Goal: Task Accomplishment & Management: Manage account settings

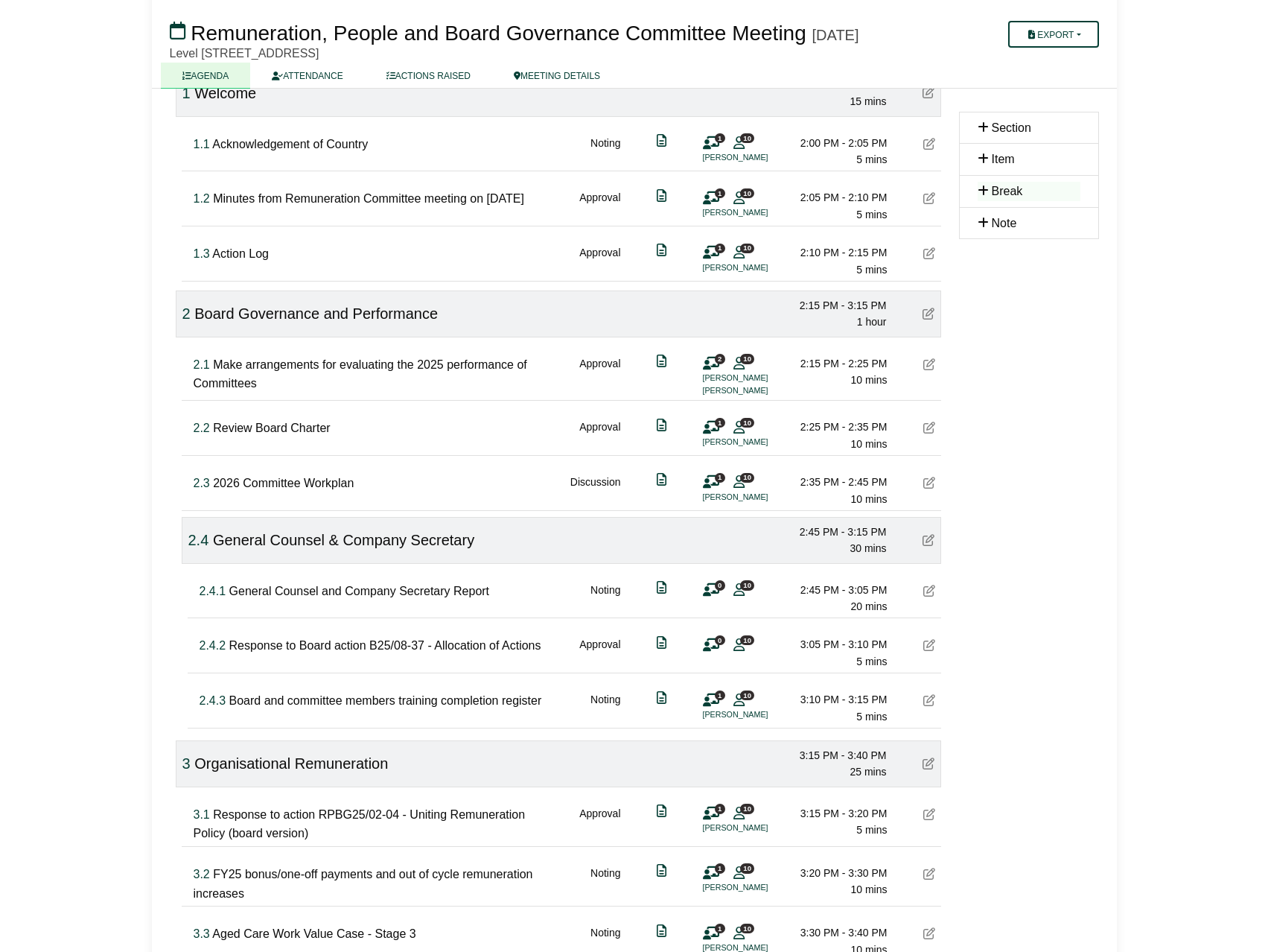
scroll to position [372, 0]
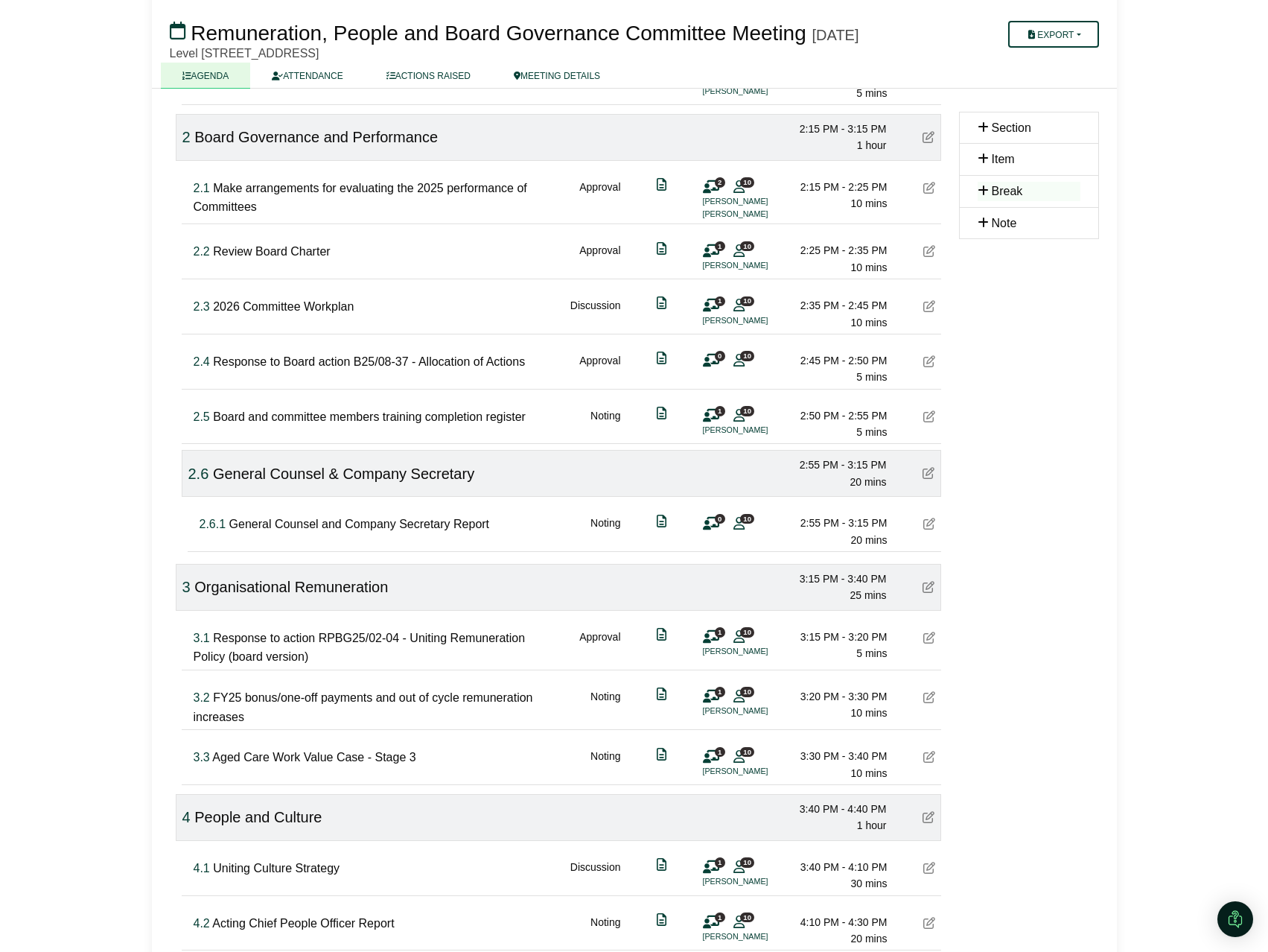
click at [928, 475] on div at bounding box center [928, 473] width 12 height 20
click at [928, 478] on icon at bounding box center [928, 473] width 12 height 12
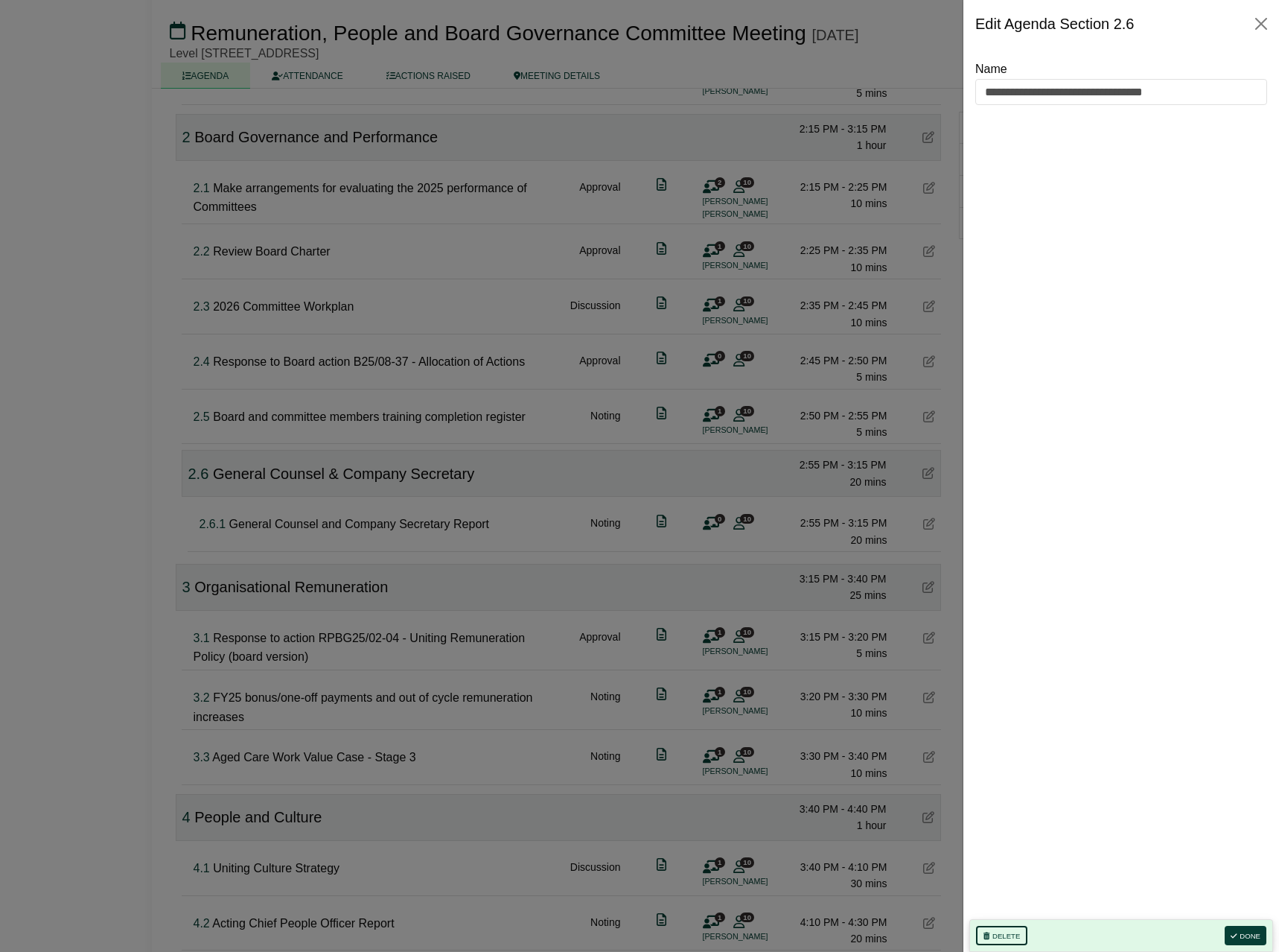
click at [1012, 928] on button "Delete" at bounding box center [1001, 935] width 51 height 20
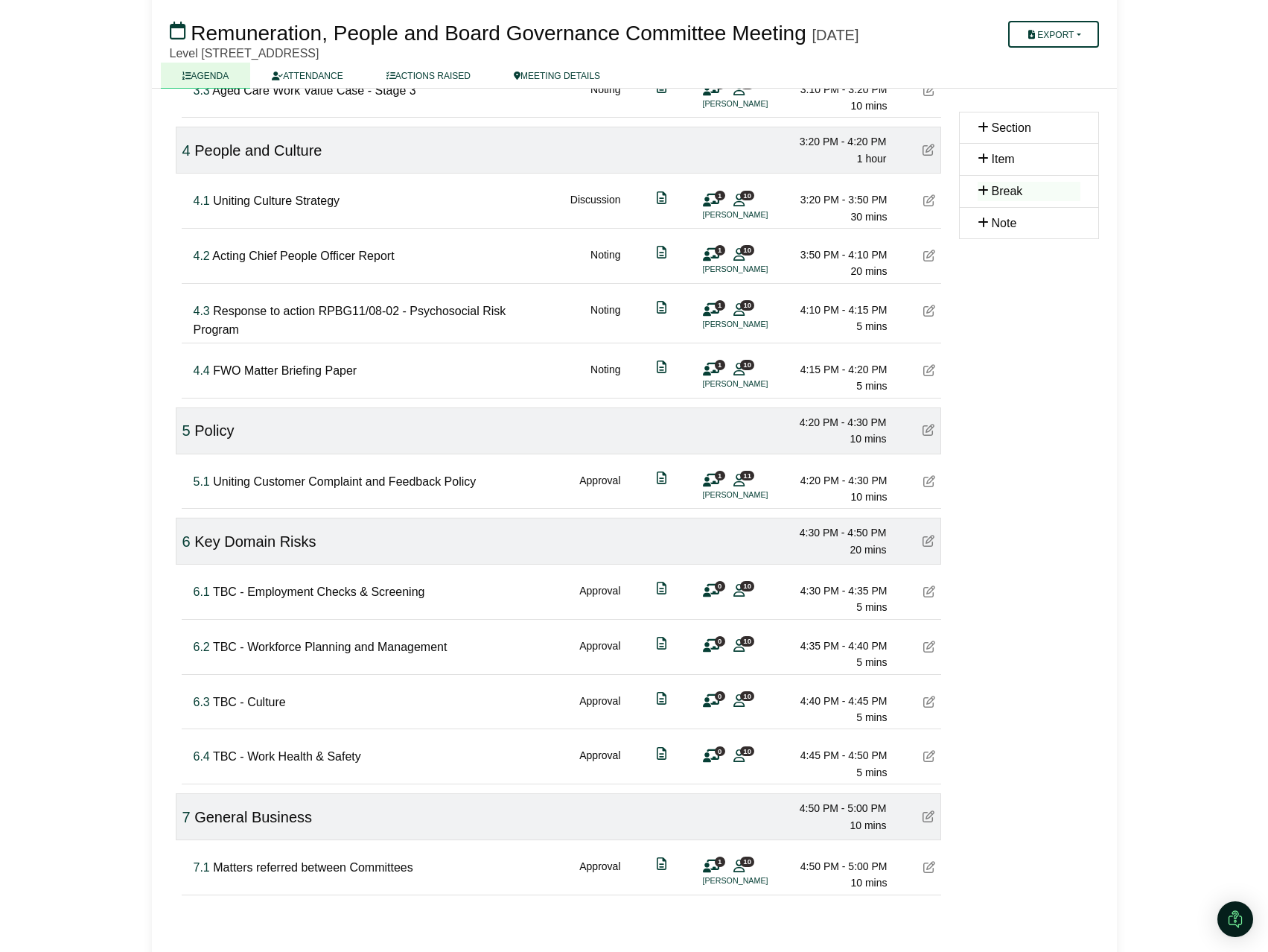
scroll to position [960, 0]
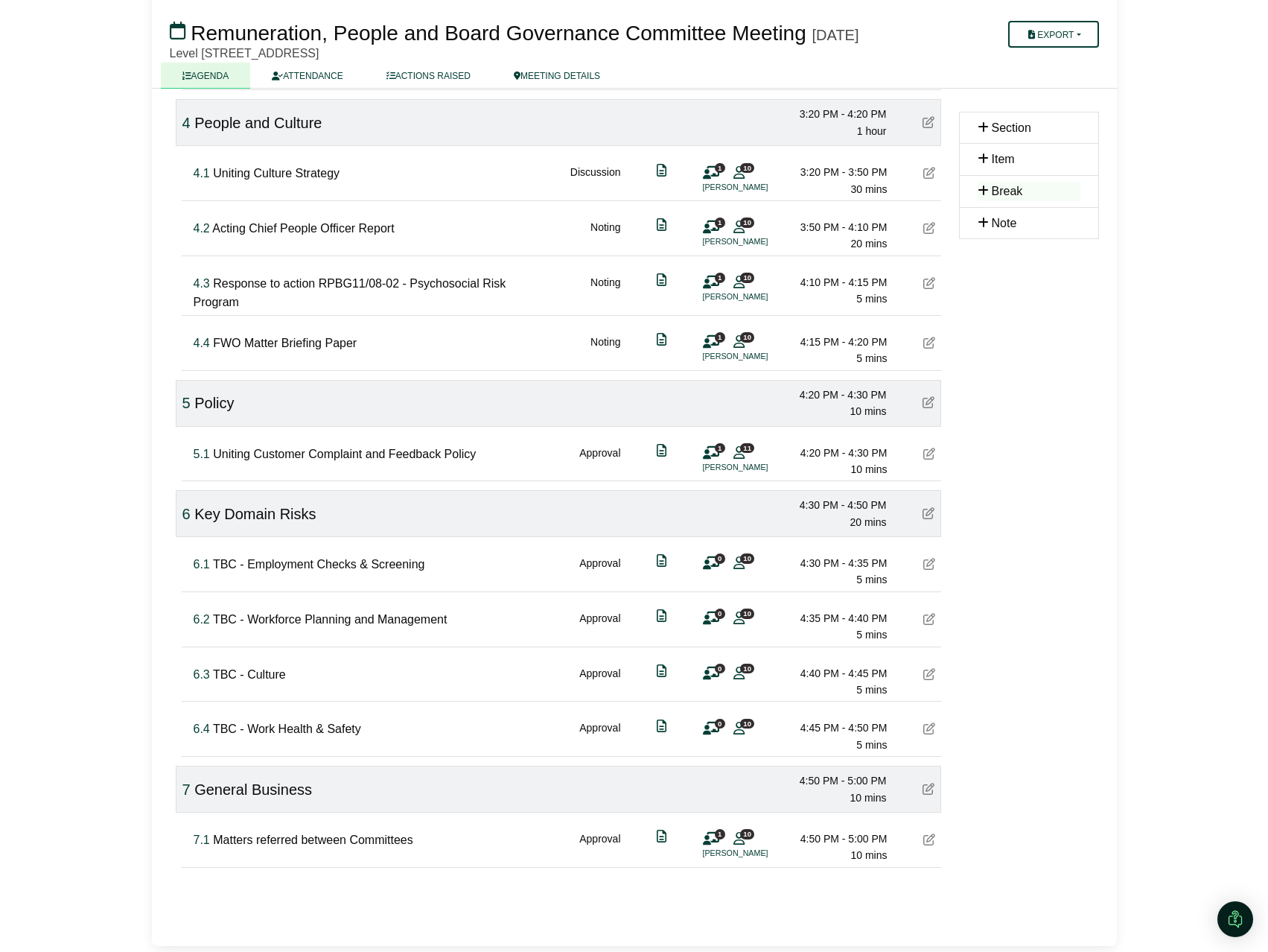
click at [927, 787] on icon at bounding box center [928, 789] width 12 height 12
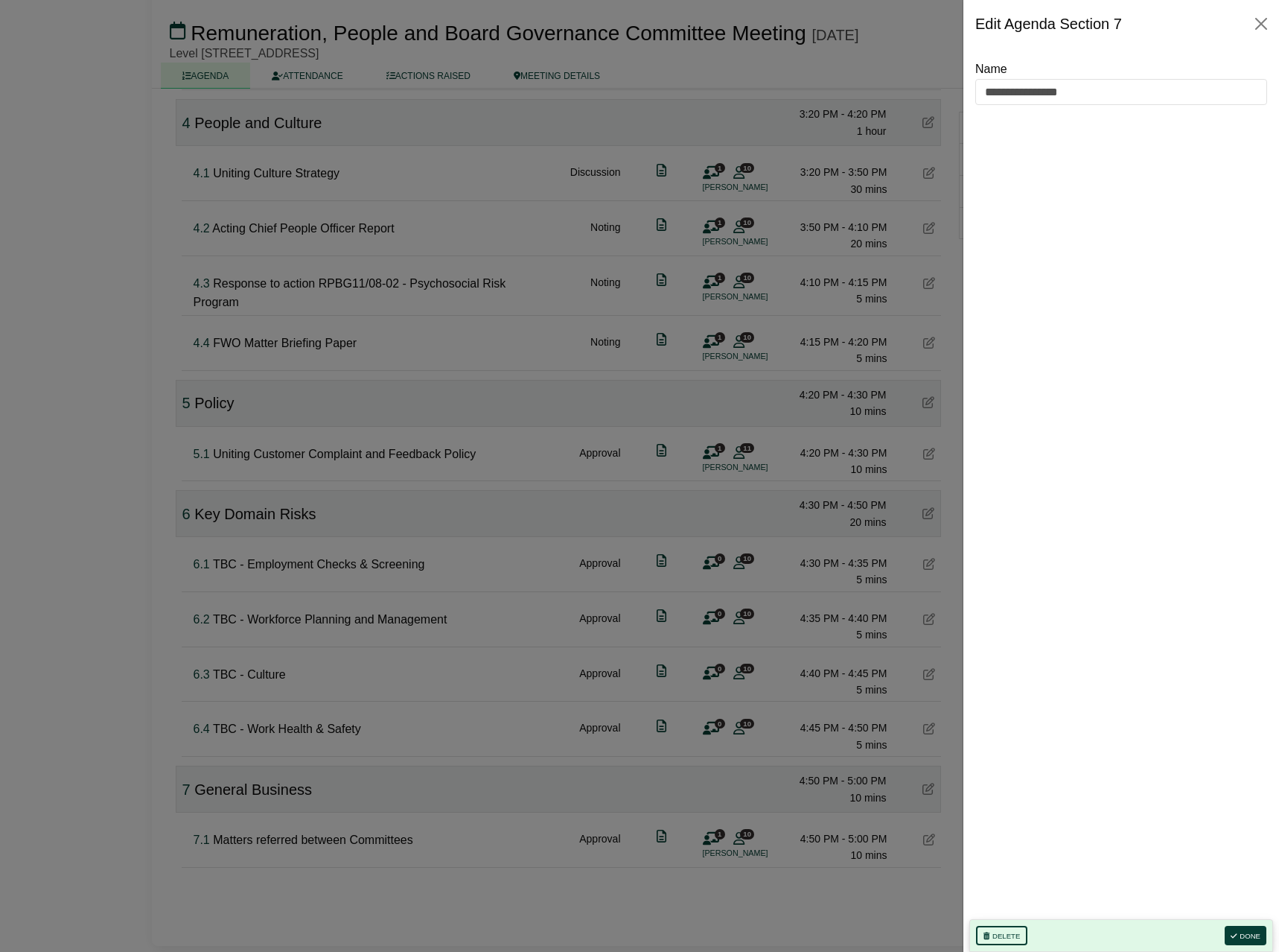
click at [1012, 774] on div "**********" at bounding box center [1121, 489] width 291 height 859
click at [1254, 933] on button "Done" at bounding box center [1245, 935] width 42 height 20
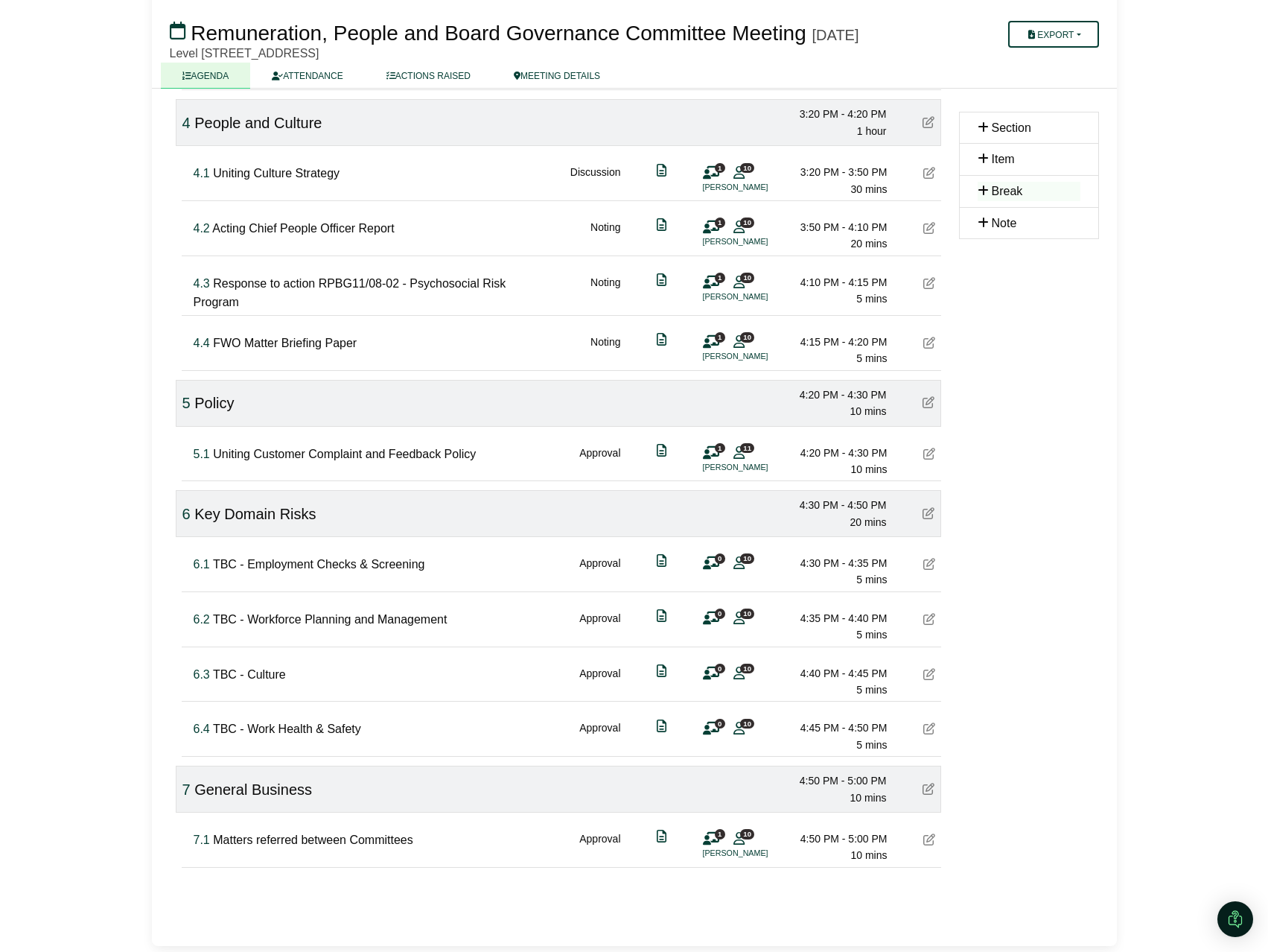
click at [219, 834] on span "Matters referred between Committees" at bounding box center [314, 839] width 201 height 13
drag, startPoint x: 218, startPoint y: 842, endPoint x: 417, endPoint y: 838, distance: 199.0
click at [417, 838] on div "**********" at bounding box center [564, 841] width 754 height 57
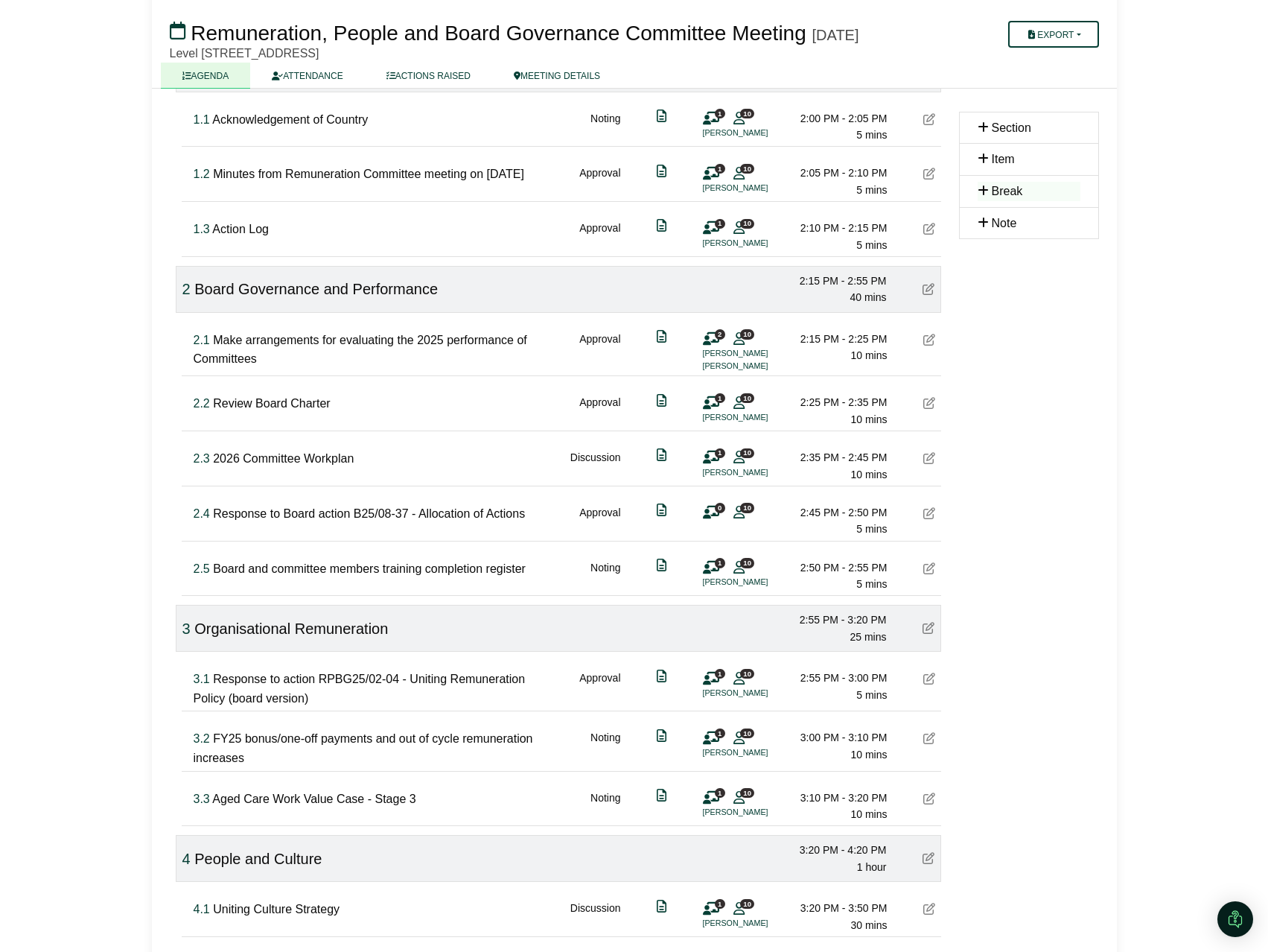
scroll to position [216, 0]
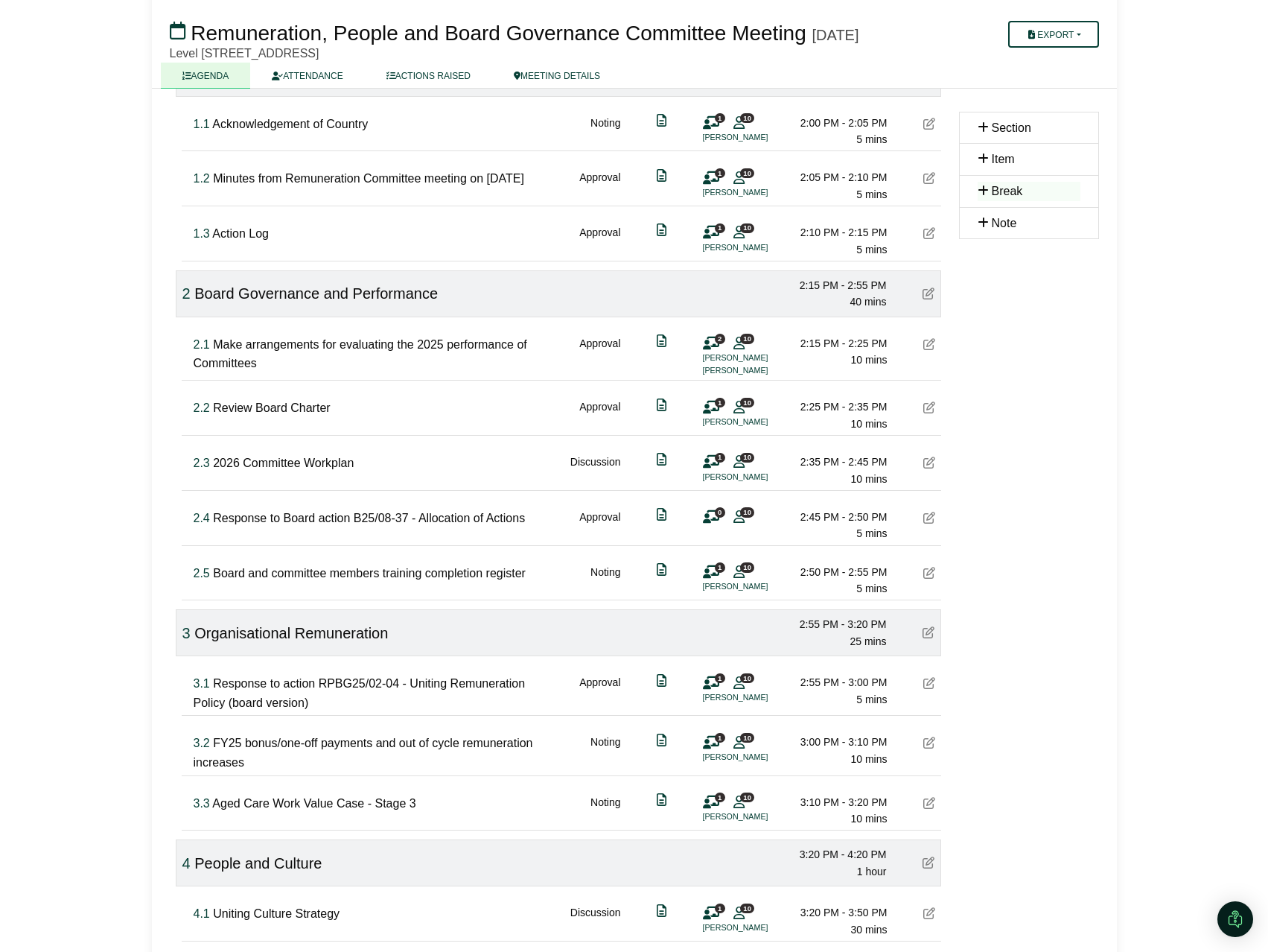
click at [430, 523] on span "Response to Board action B25/08-37 - Allocation of Actions" at bounding box center [369, 518] width 312 height 13
type input "**********"
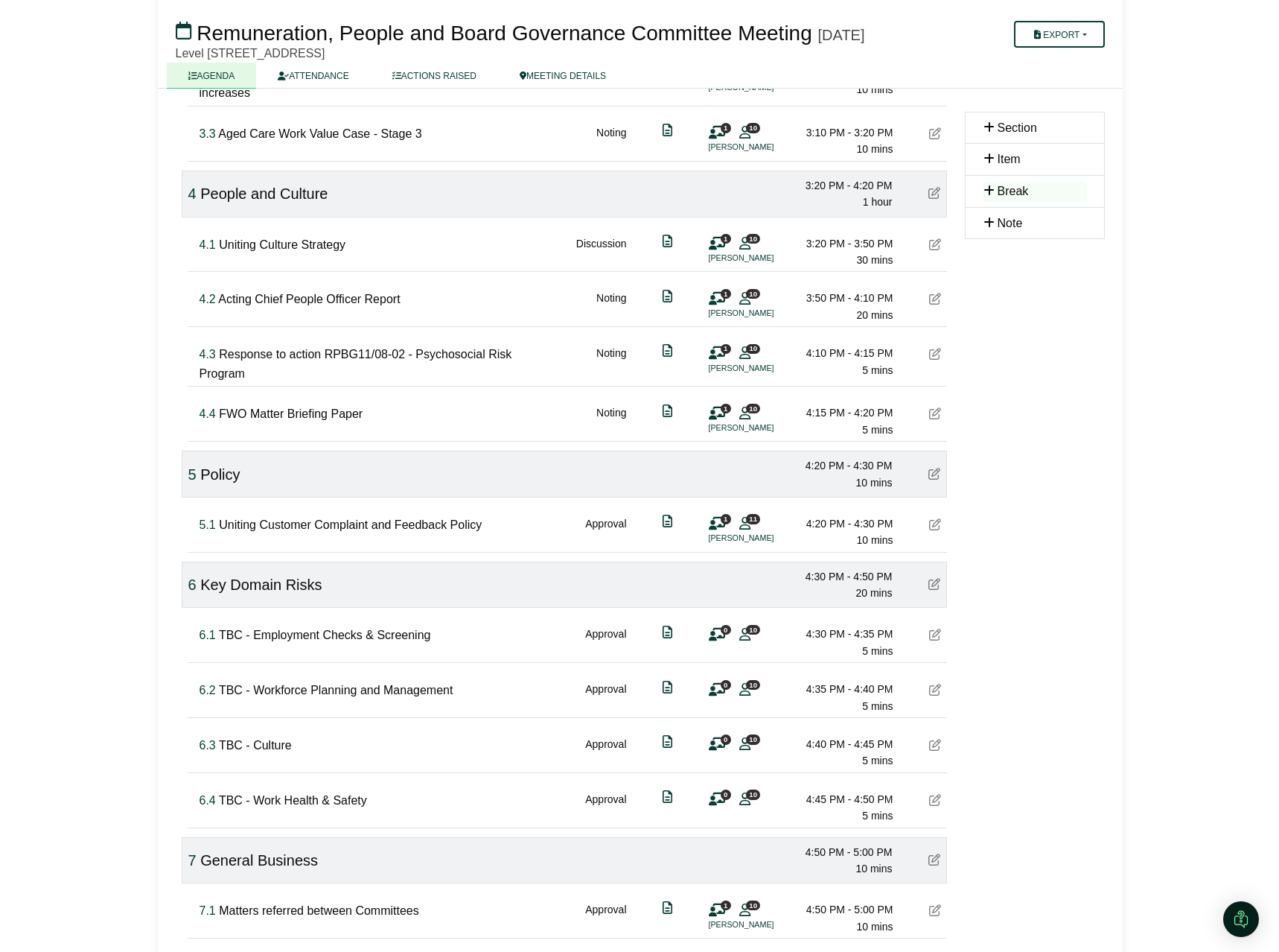
scroll to position [965, 0]
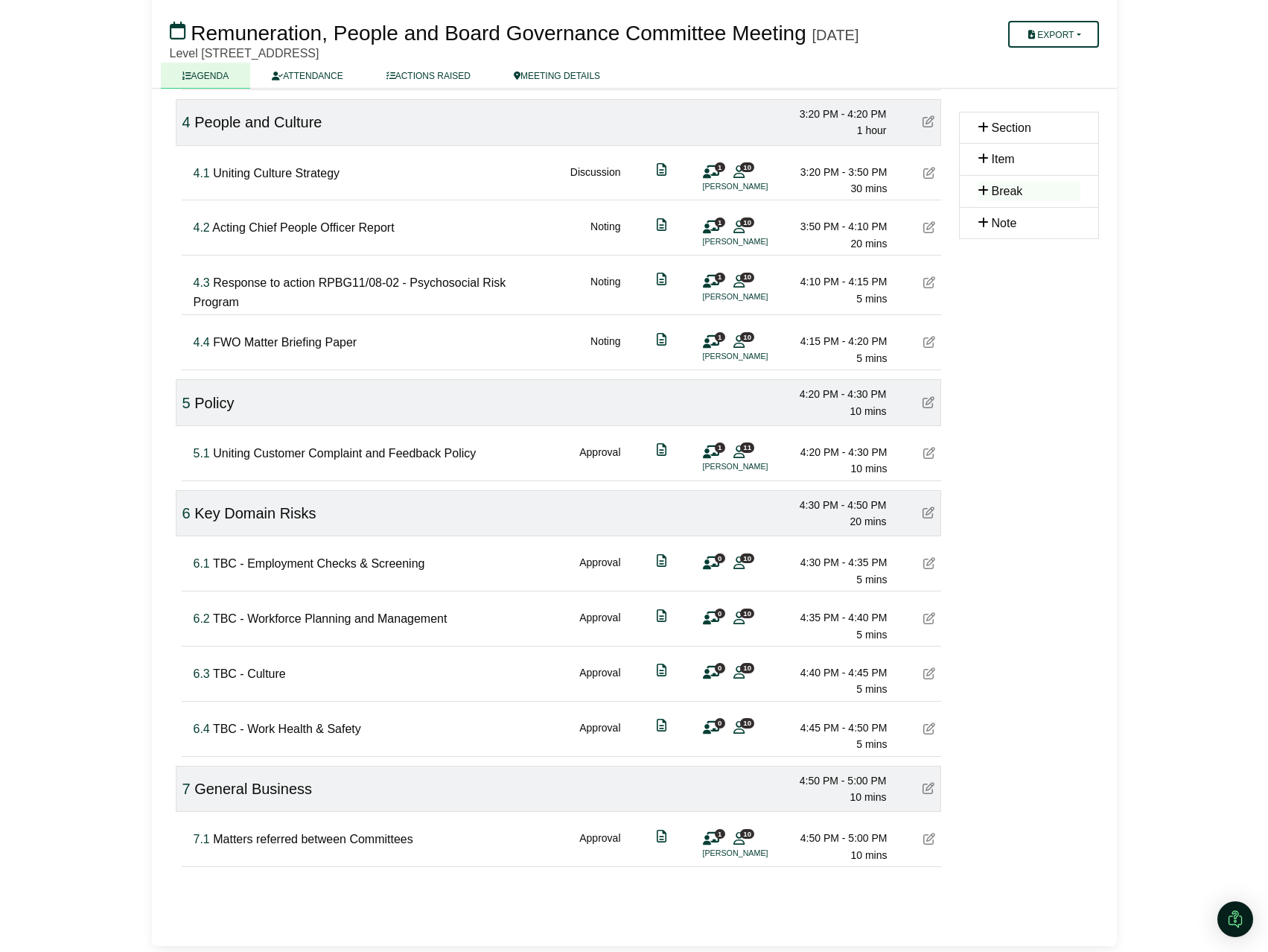
click at [928, 787] on icon at bounding box center [928, 788] width 12 height 12
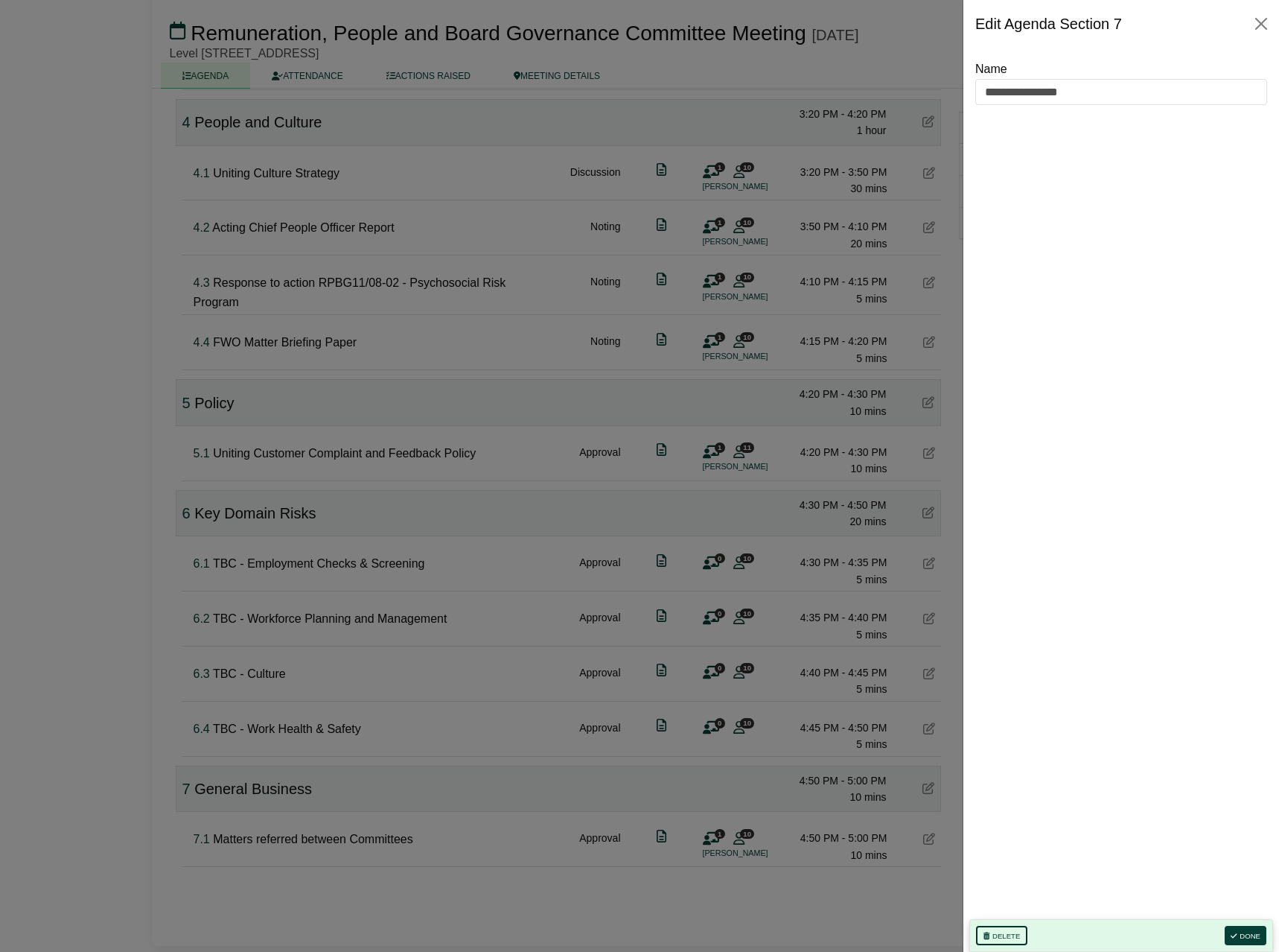
click at [999, 938] on button "Delete" at bounding box center [1001, 935] width 51 height 20
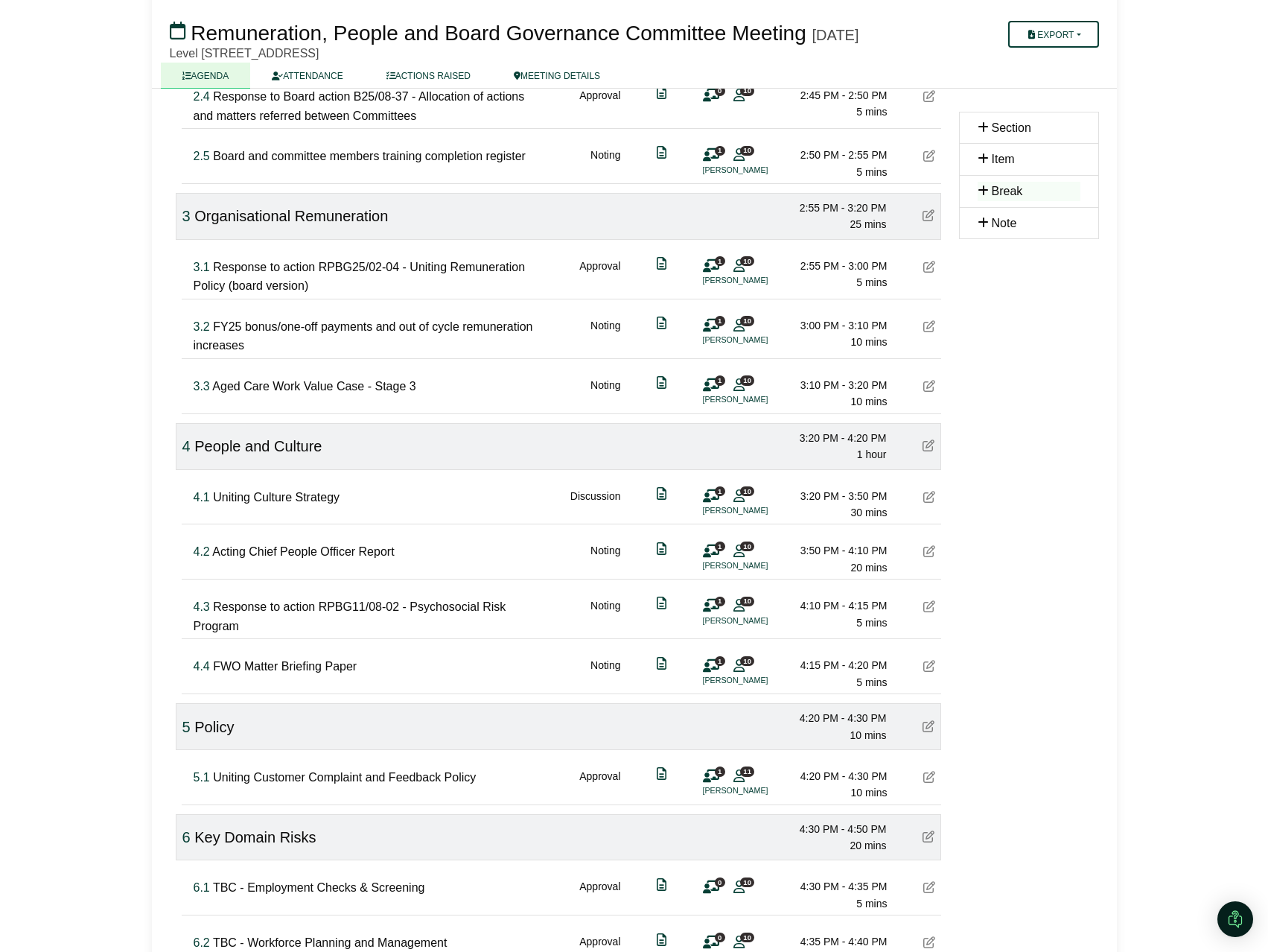
scroll to position [482, 0]
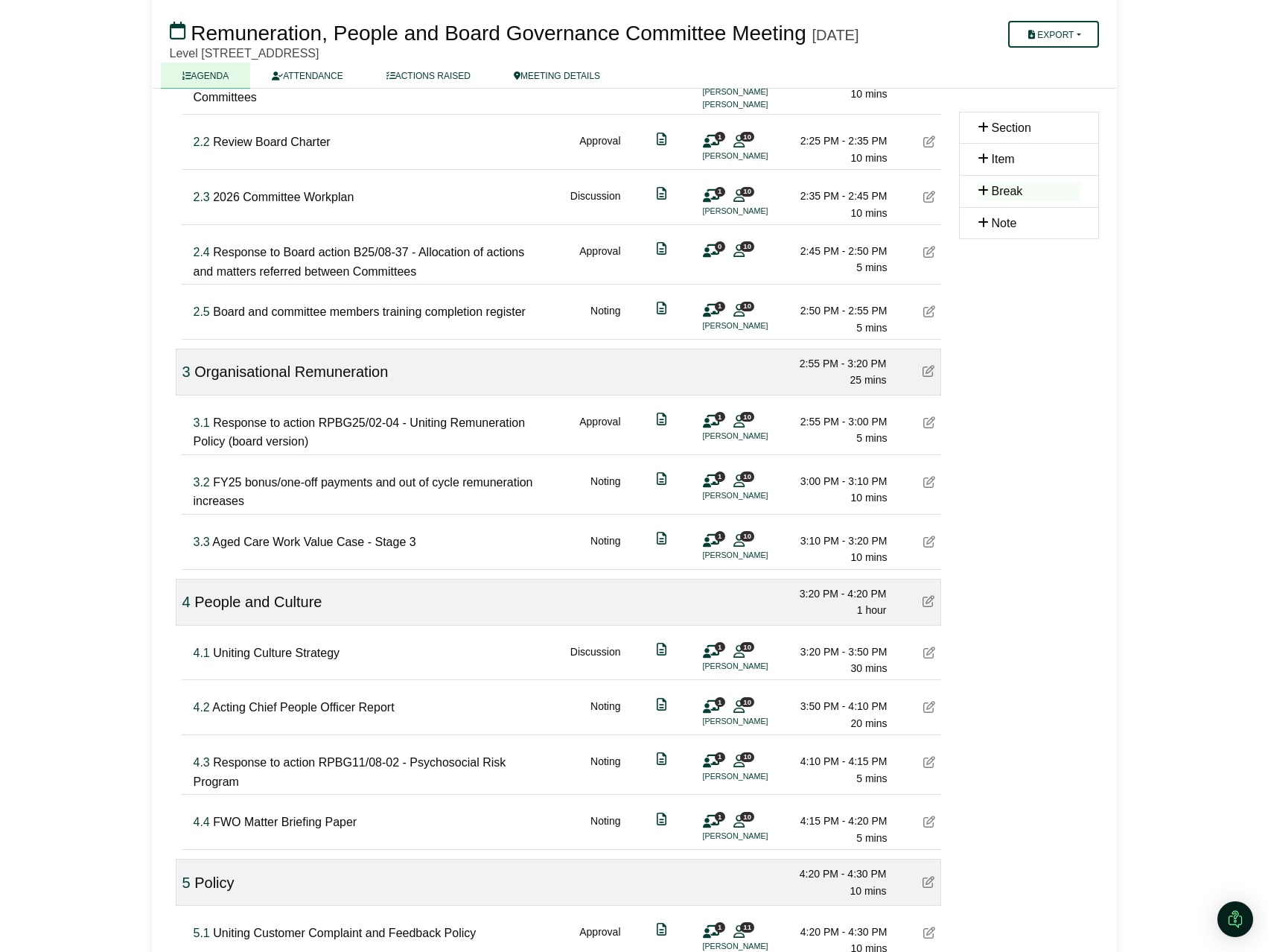
click at [425, 270] on div "2.4 Response to Board action B25/08-37 - Allocation of actions and matters refe…" at bounding box center [369, 262] width 351 height 38
click at [417, 274] on div "2.4 Response to Board action B25/08-37 - Allocation of actions and matters refe…" at bounding box center [369, 262] width 351 height 38
click at [407, 278] on span "Response to Board action B25/08-37 - Allocation of actions and matters referred…" at bounding box center [359, 262] width 331 height 32
type input "**********"
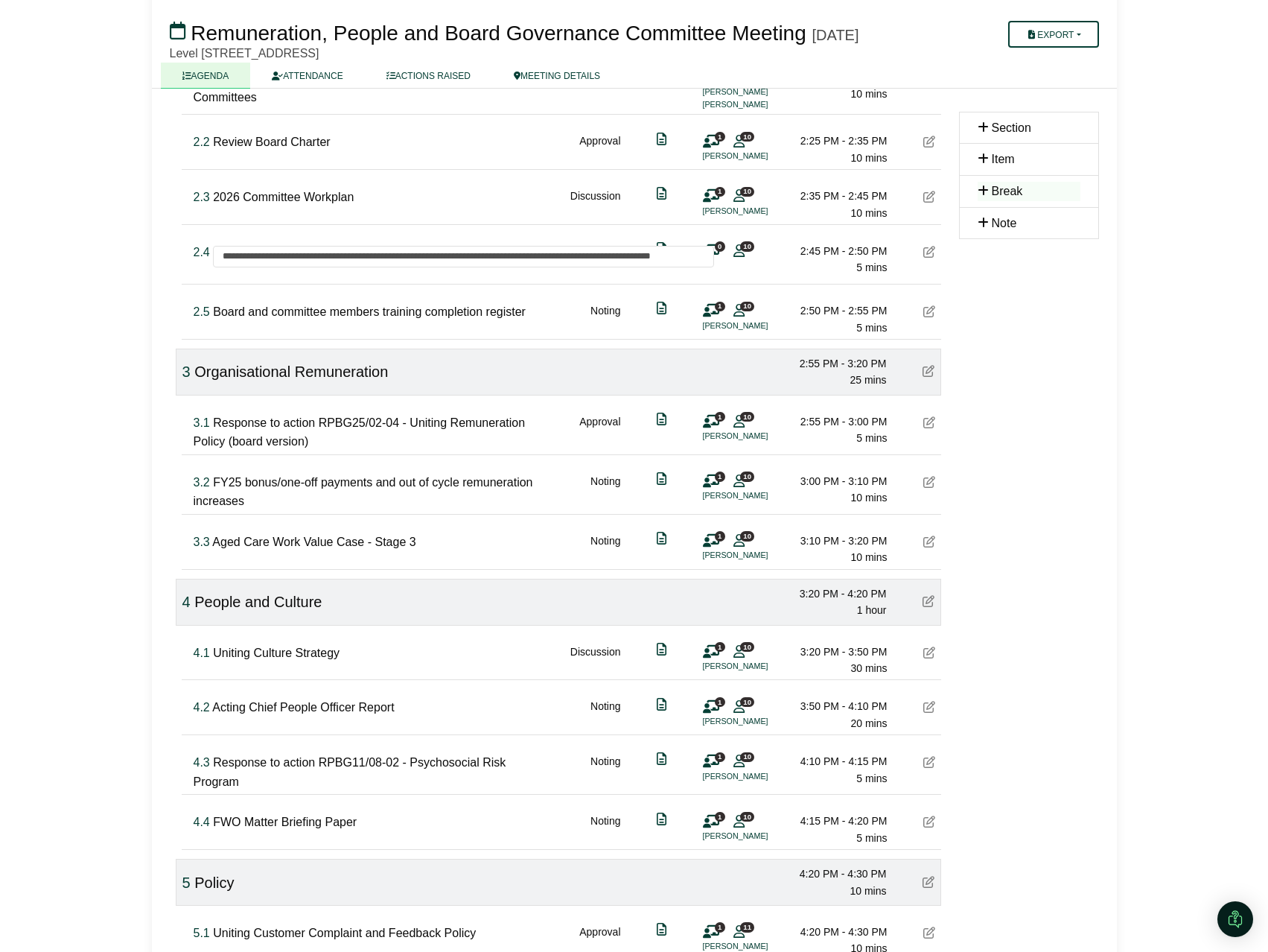
scroll to position [0, 8]
click at [519, 272] on div "2.4 Response to Board action B25/08-37 - Allocation of actions and matters refe…" at bounding box center [369, 262] width 351 height 38
click at [508, 278] on div at bounding box center [568, 276] width 748 height 3
click at [501, 278] on span "Response to Board action B25/08-37 - Allocation of actions and matters referred…" at bounding box center [359, 262] width 331 height 32
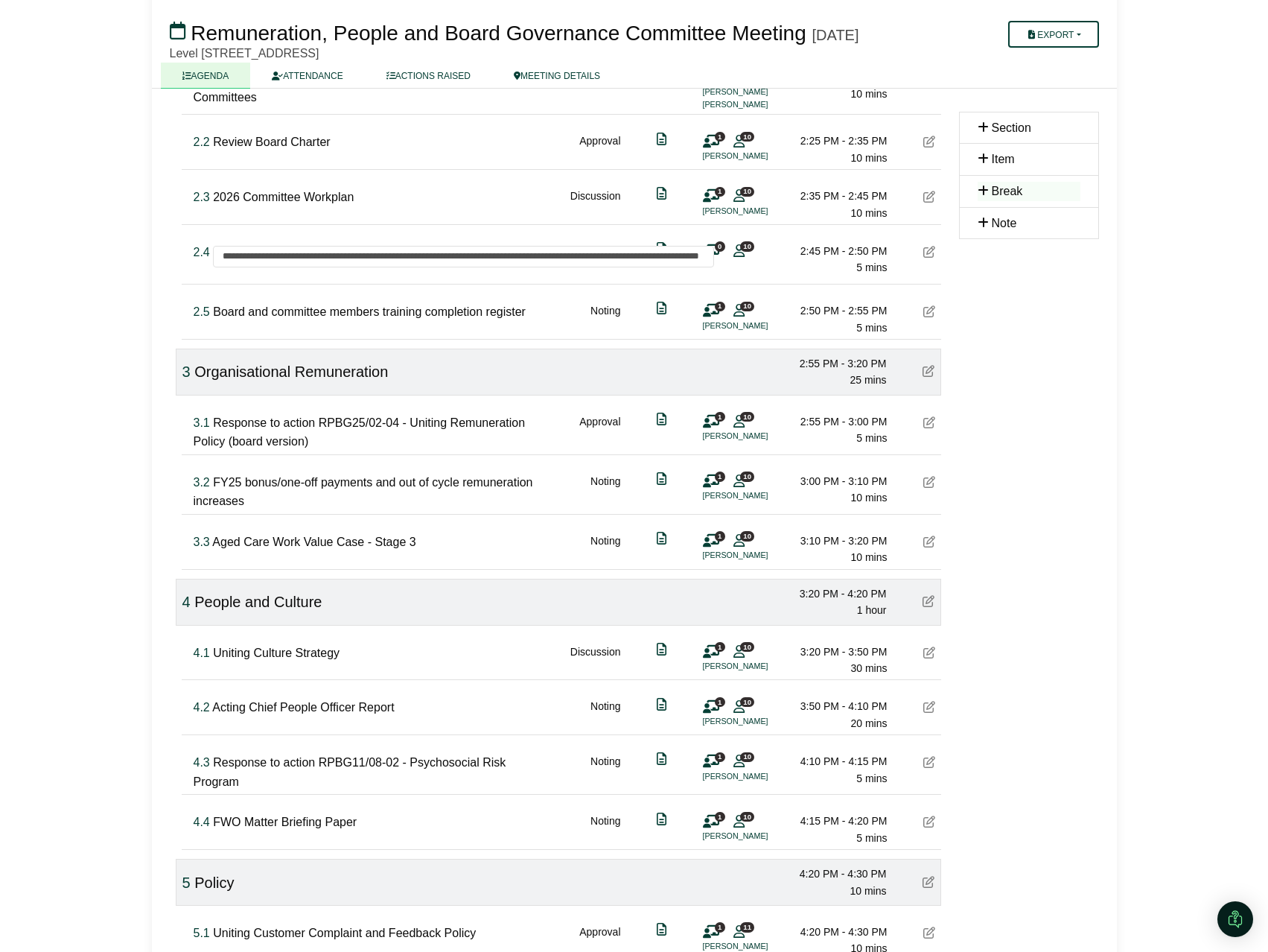
type input "**********"
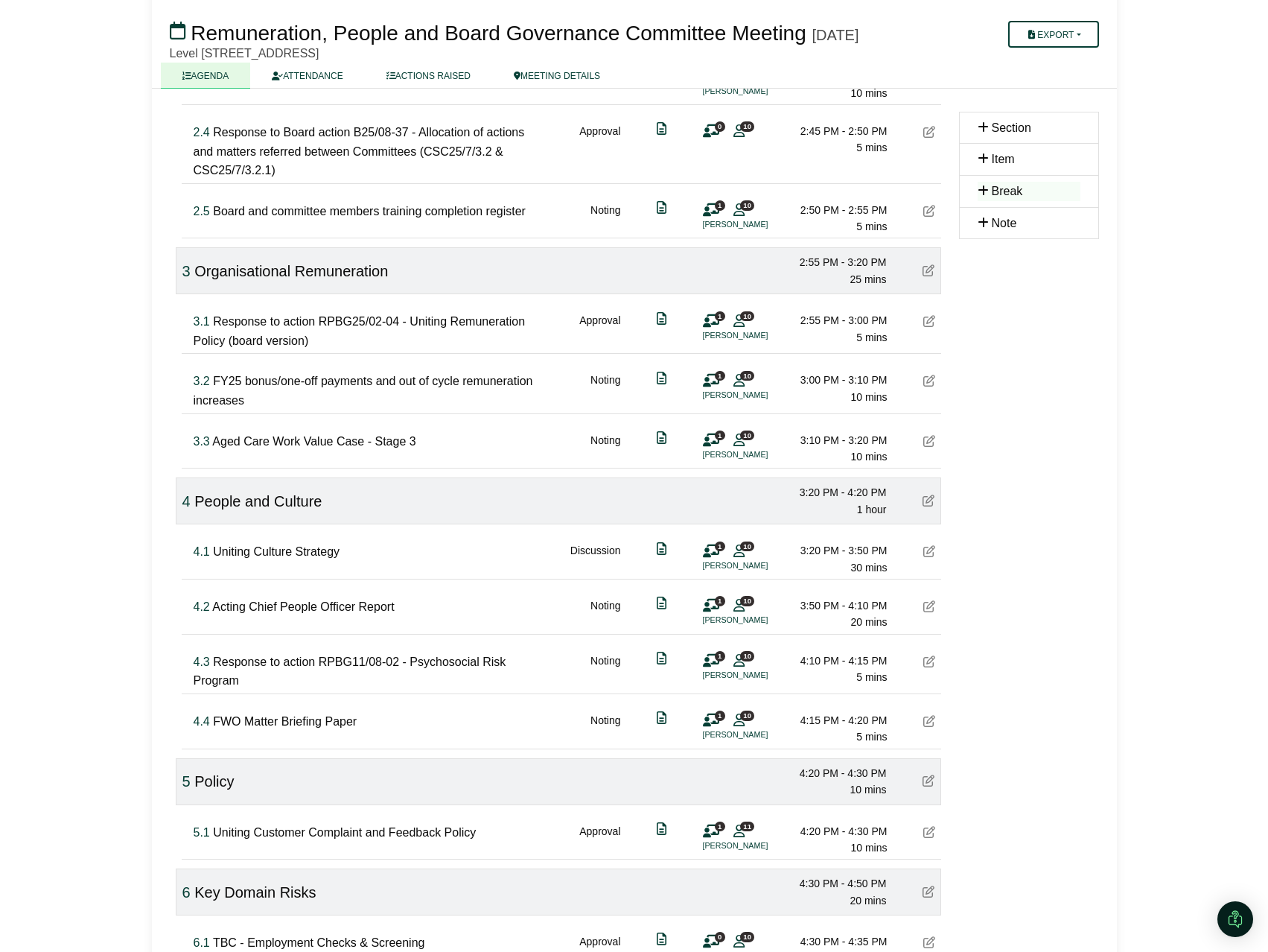
scroll to position [482, 0]
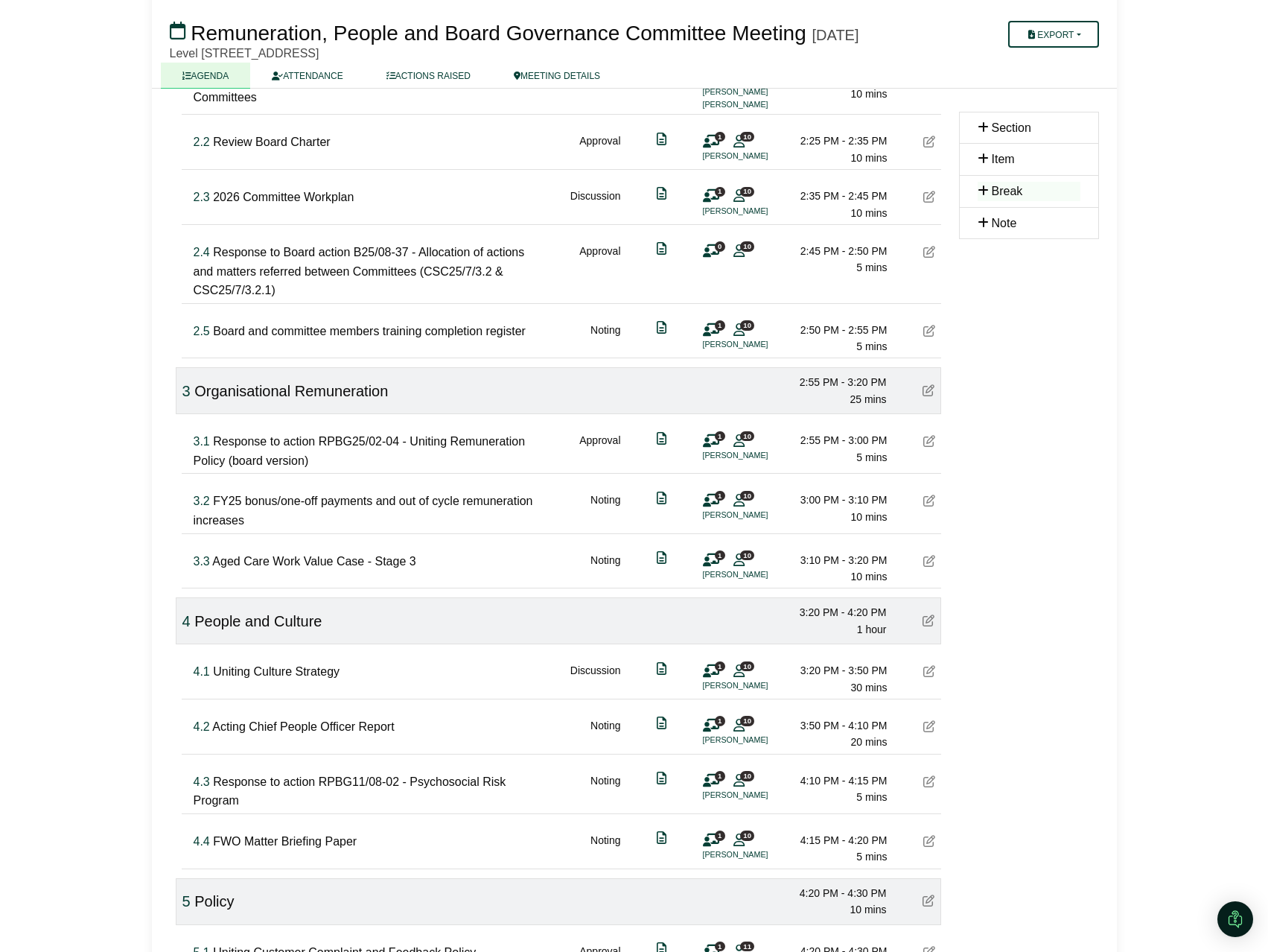
click at [492, 269] on div "2.4 Response to Board action B25/08-37 - Allocation of actions and matters refe…" at bounding box center [369, 271] width 351 height 57
click at [459, 255] on span "Response to Board action B25/08-37 - Allocation of actions and matters referred…" at bounding box center [359, 271] width 331 height 51
